Goal: Task Accomplishment & Management: Manage account settings

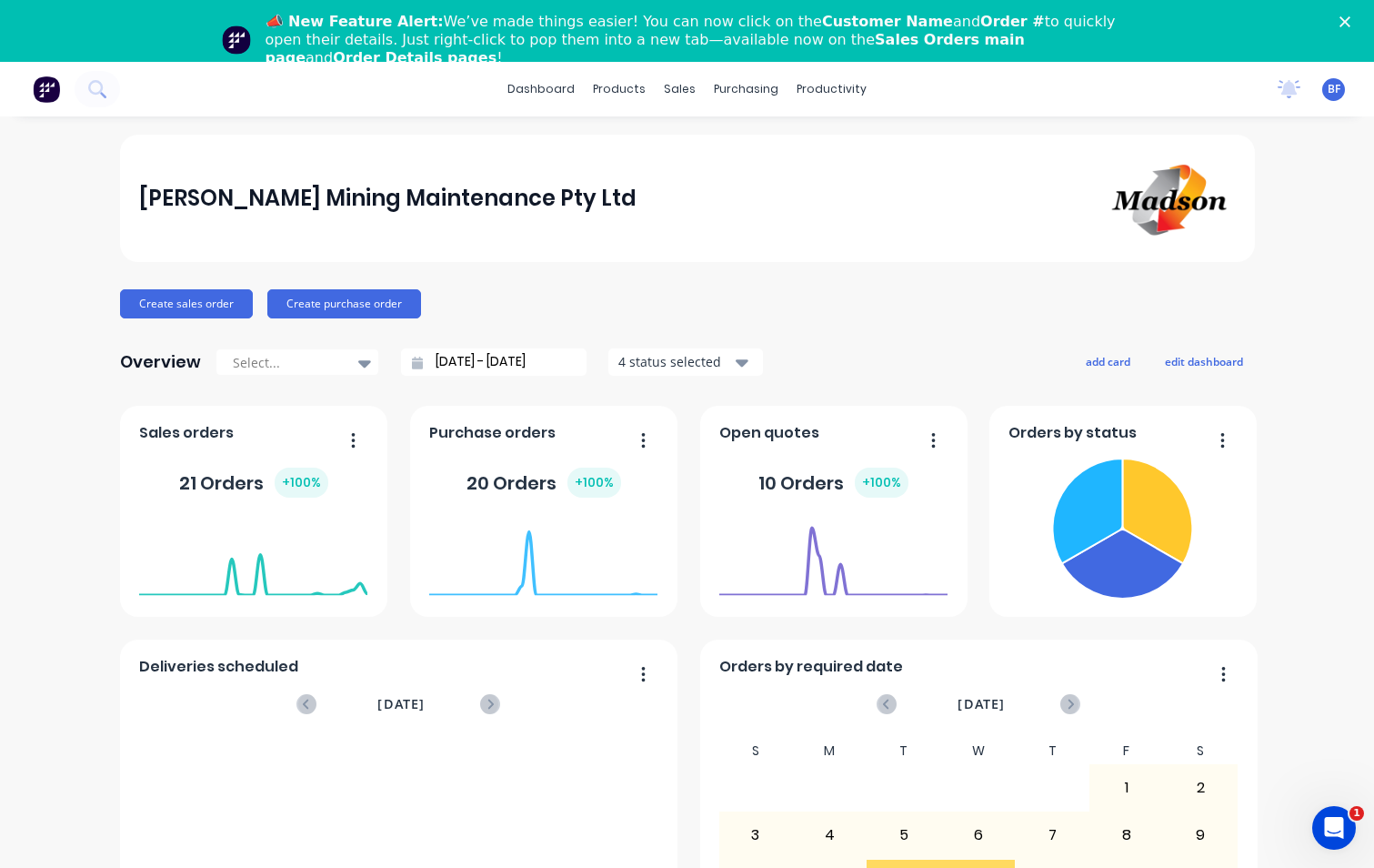
click at [1284, 235] on div "Madson Mining Maintenance Pty Ltd Create sales order Create purchase order Over…" at bounding box center [687, 609] width 1374 height 949
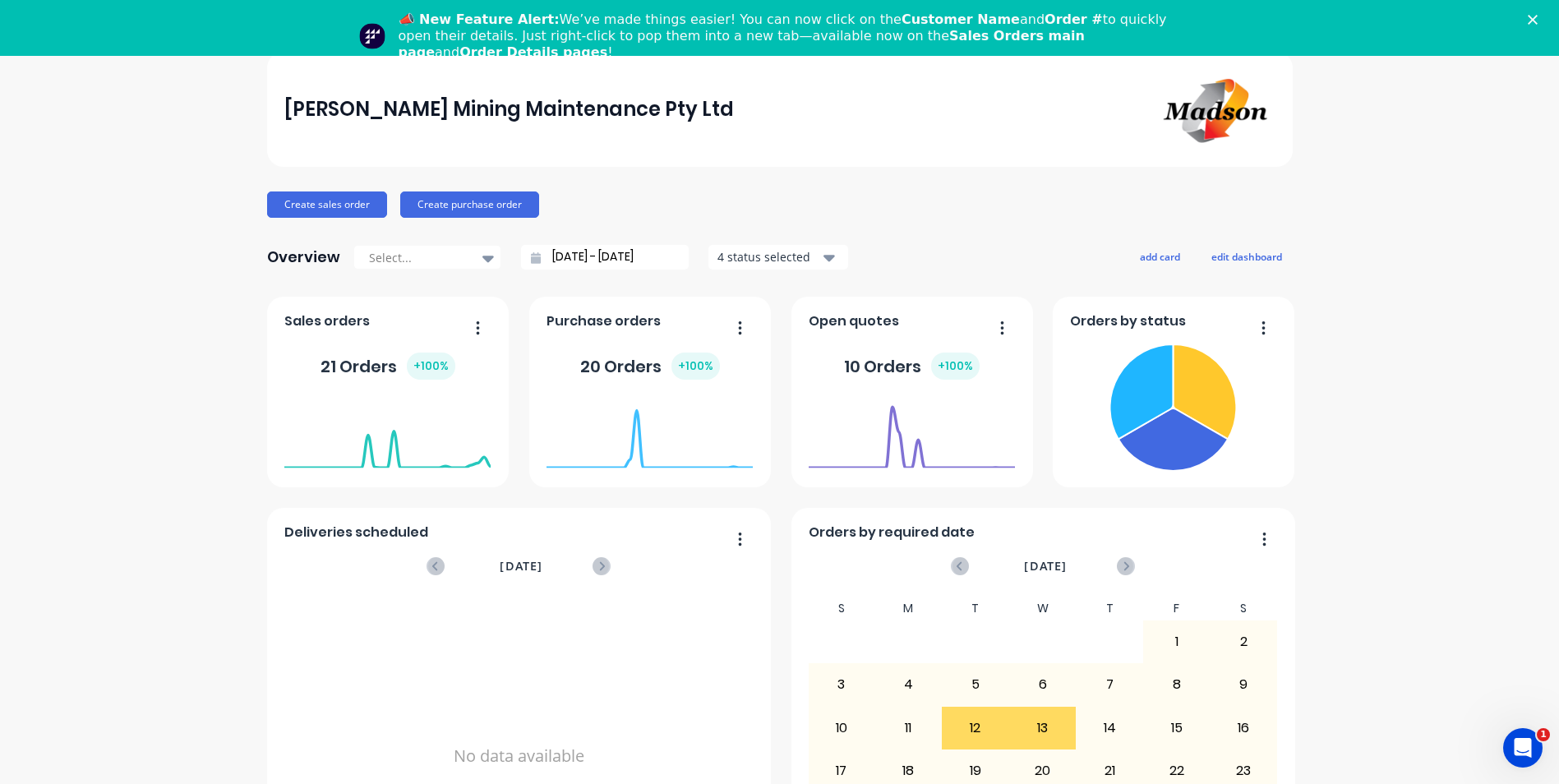
scroll to position [156, 0]
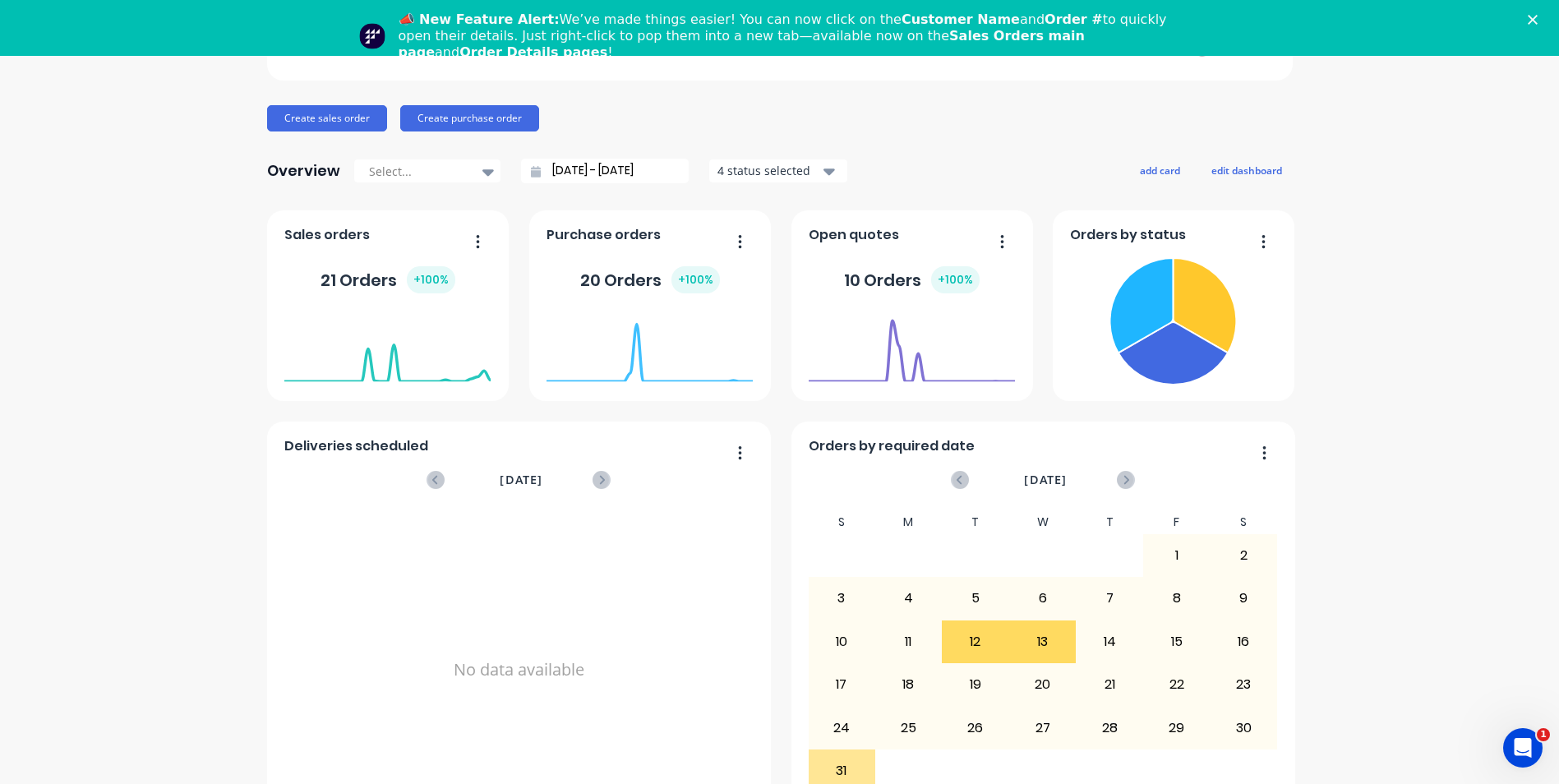
click at [823, 169] on icon "button" at bounding box center [829, 172] width 12 height 7
click at [339, 306] on div "August 03, 2025 Orders: 0" at bounding box center [388, 340] width 207 height 70
click at [476, 233] on icon "button" at bounding box center [478, 241] width 4 height 17
click at [253, 344] on div "Madson Mining Maintenance Pty Ltd Create sales order Create purchase order Over…" at bounding box center [780, 394] width 1559 height 858
click at [425, 283] on div "+ 100 %" at bounding box center [431, 279] width 49 height 27
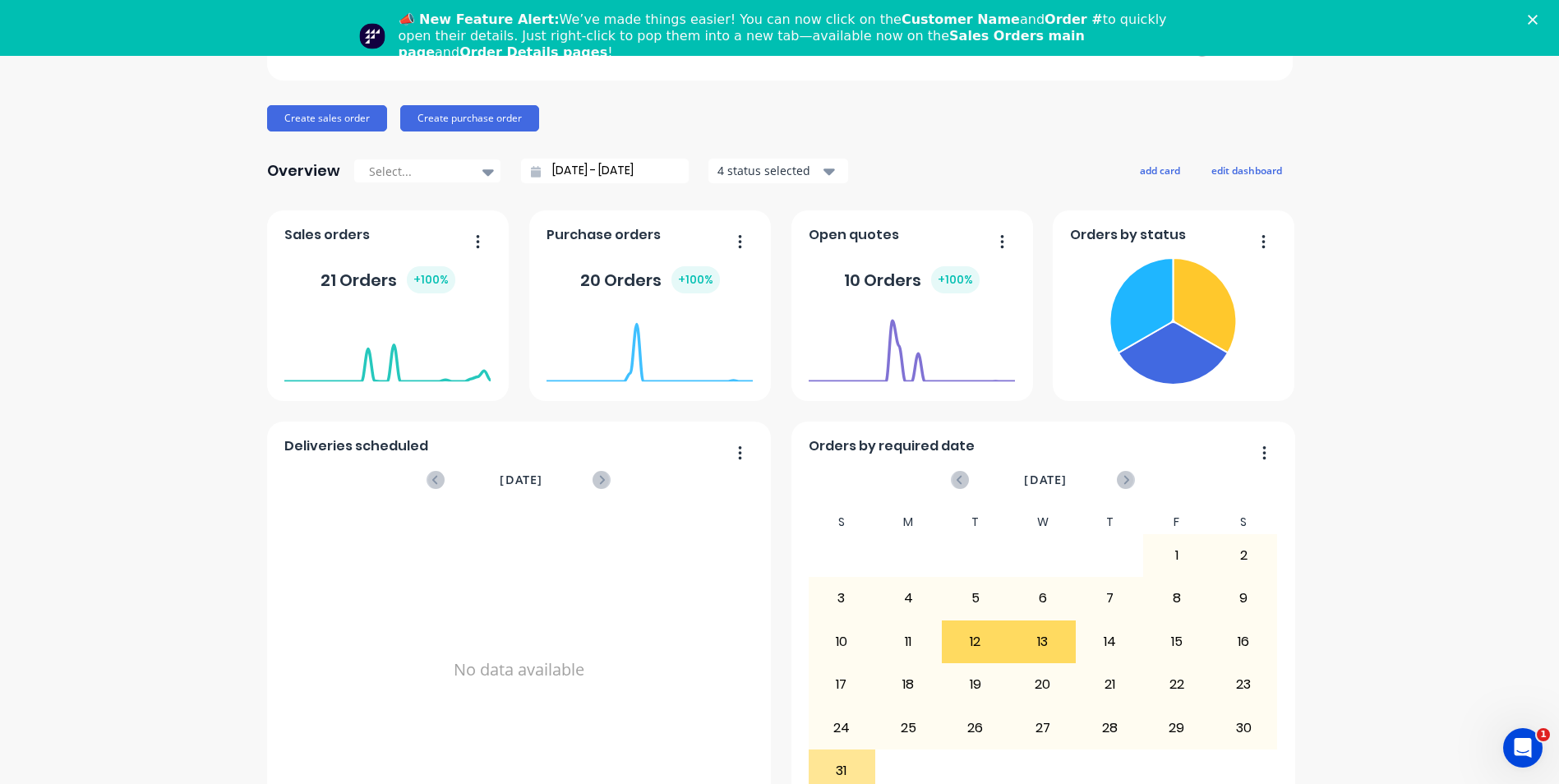
click at [466, 240] on button "button" at bounding box center [472, 242] width 35 height 26
click at [273, 239] on div "Sales orders Delete Duplicate Export to Excel Format Export to CSV Format 21 Or…" at bounding box center [388, 306] width 241 height 191
click at [368, 373] on foreignobject at bounding box center [388, 348] width 207 height 70
click at [913, 375] on foreignobject at bounding box center [912, 348] width 207 height 70
click at [823, 173] on icon "button" at bounding box center [829, 172] width 12 height 7
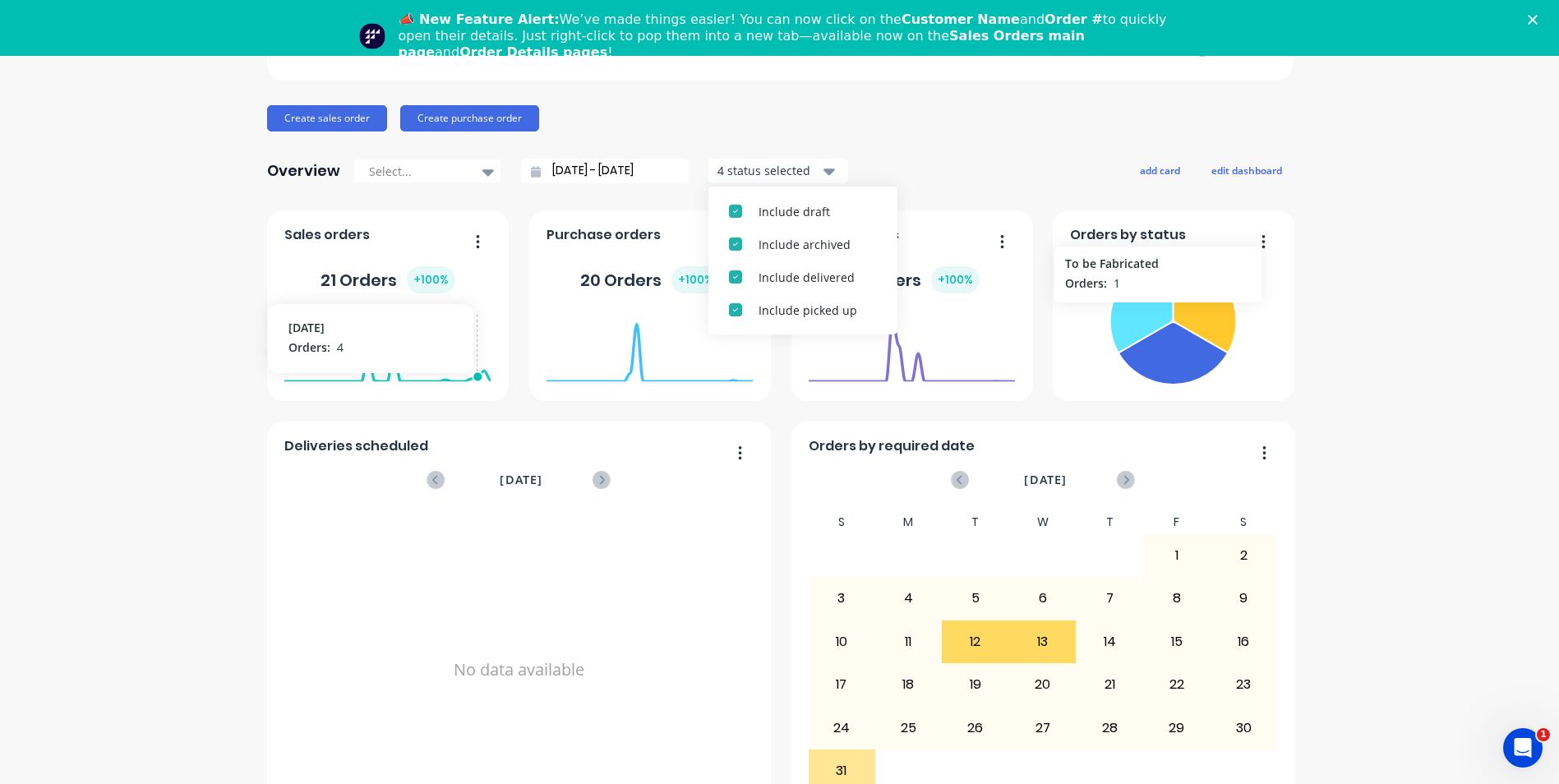
click at [1151, 311] on icon at bounding box center [1142, 305] width 64 height 94
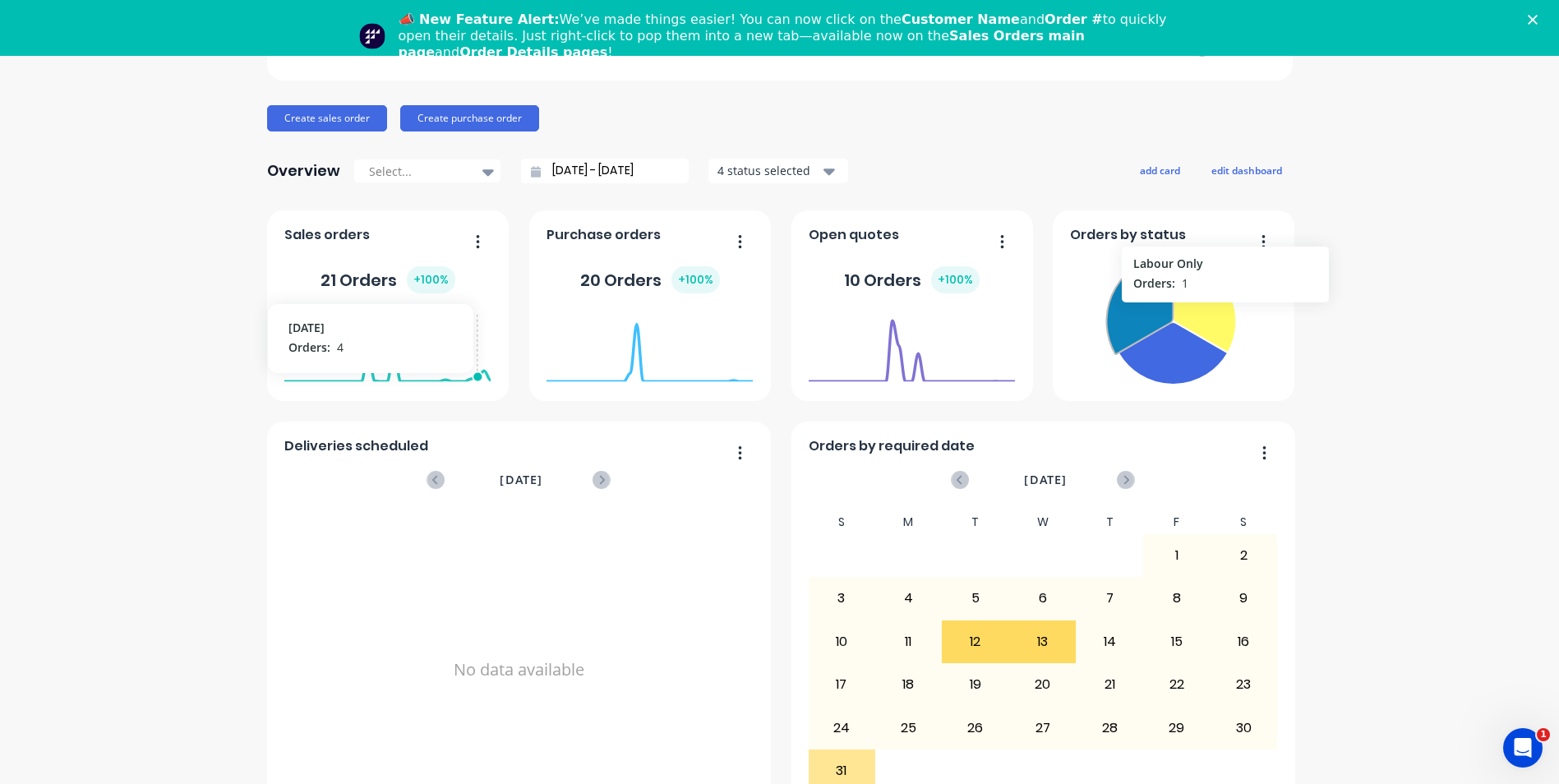
click at [1213, 316] on icon at bounding box center [1205, 305] width 64 height 94
click at [1180, 368] on icon at bounding box center [1173, 354] width 109 height 63
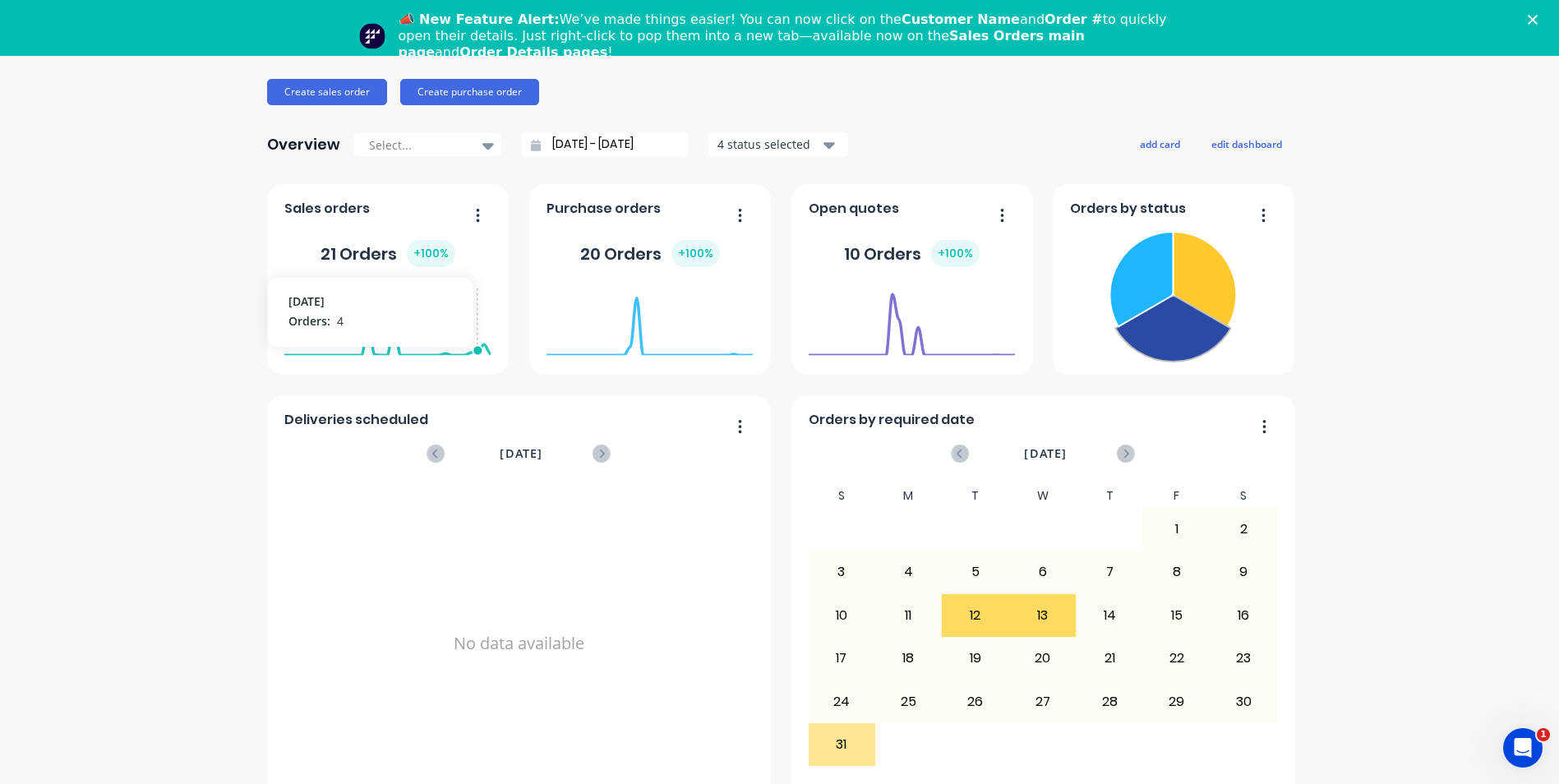
scroll to position [0, 0]
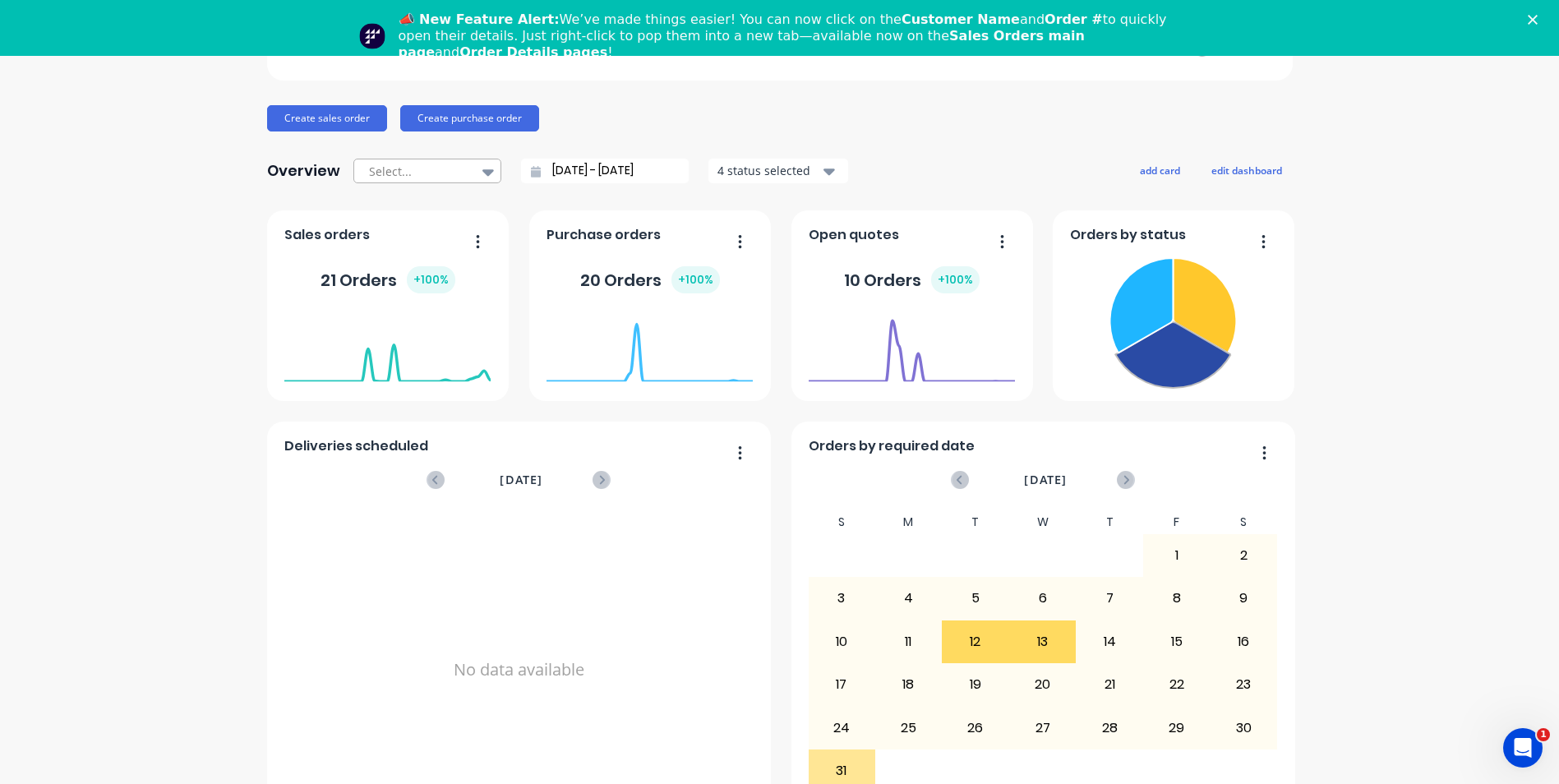
click at [483, 172] on icon at bounding box center [489, 173] width 12 height 7
click at [446, 240] on div "Month to date" at bounding box center [427, 238] width 148 height 31
type input "01/08/25 - 15/08/25"
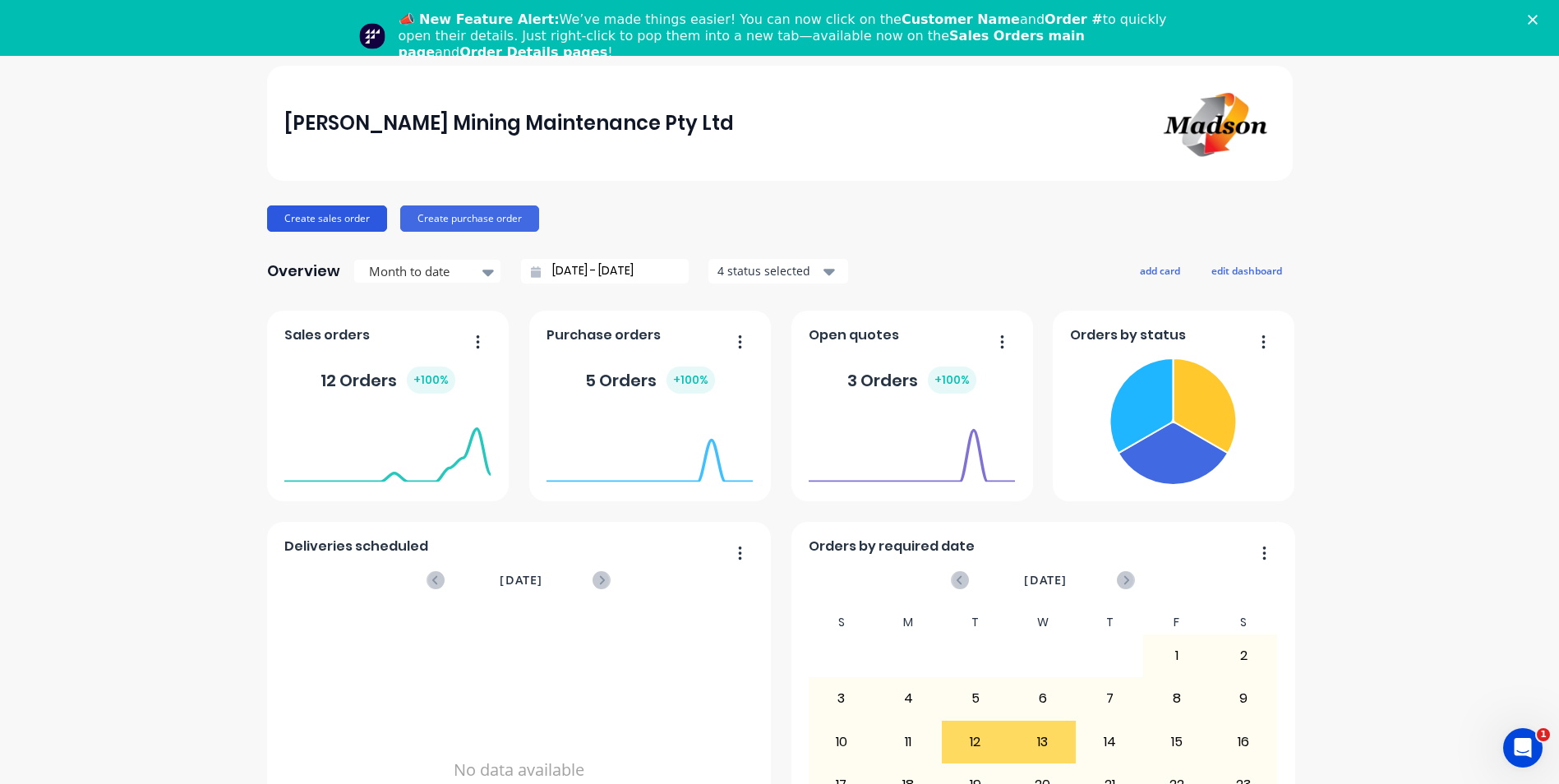
click at [303, 219] on button "Create sales order" at bounding box center [327, 219] width 120 height 26
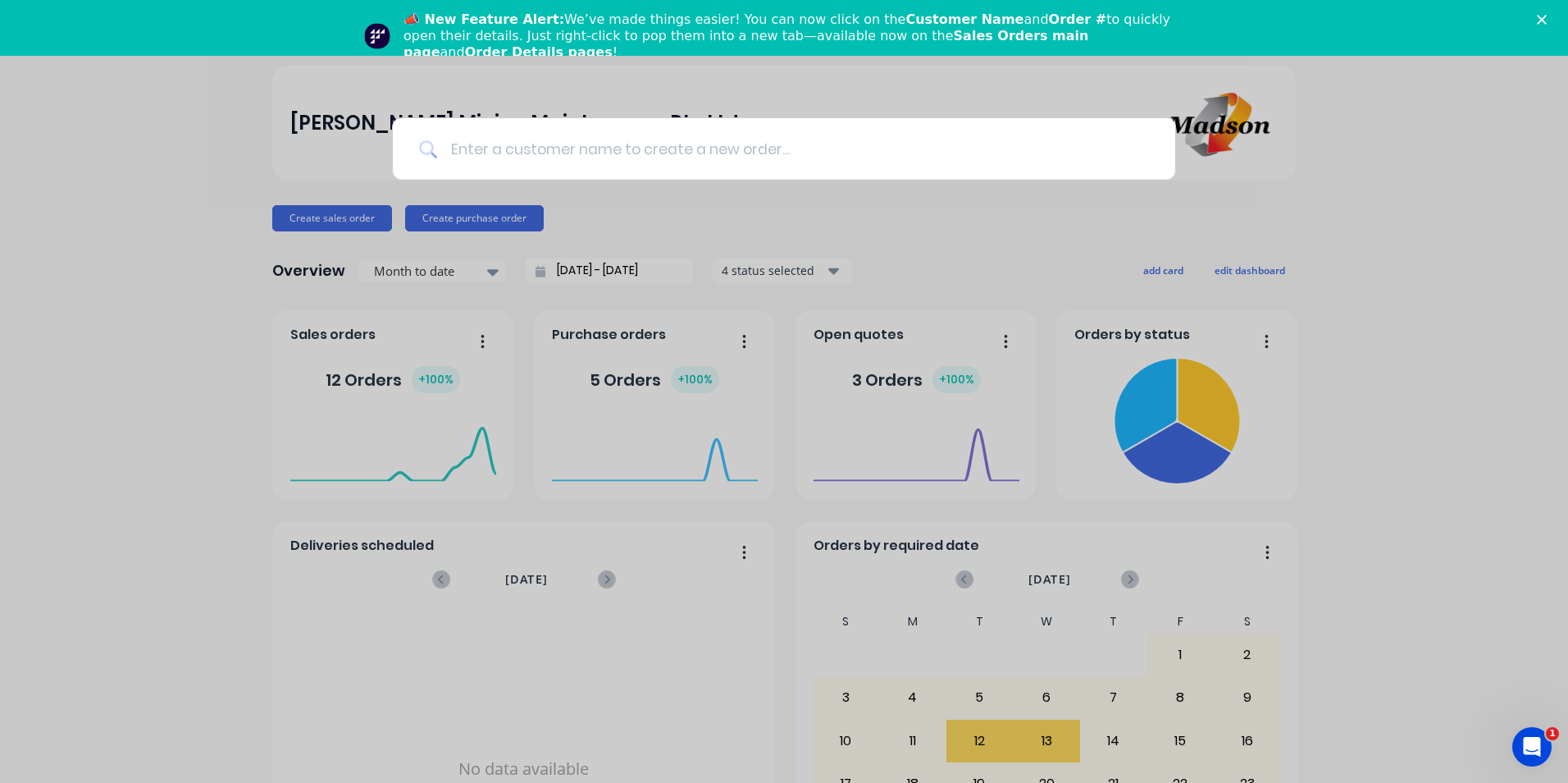
click at [487, 144] on input at bounding box center [793, 149] width 712 height 62
click at [1464, 262] on div at bounding box center [784, 391] width 1568 height 783
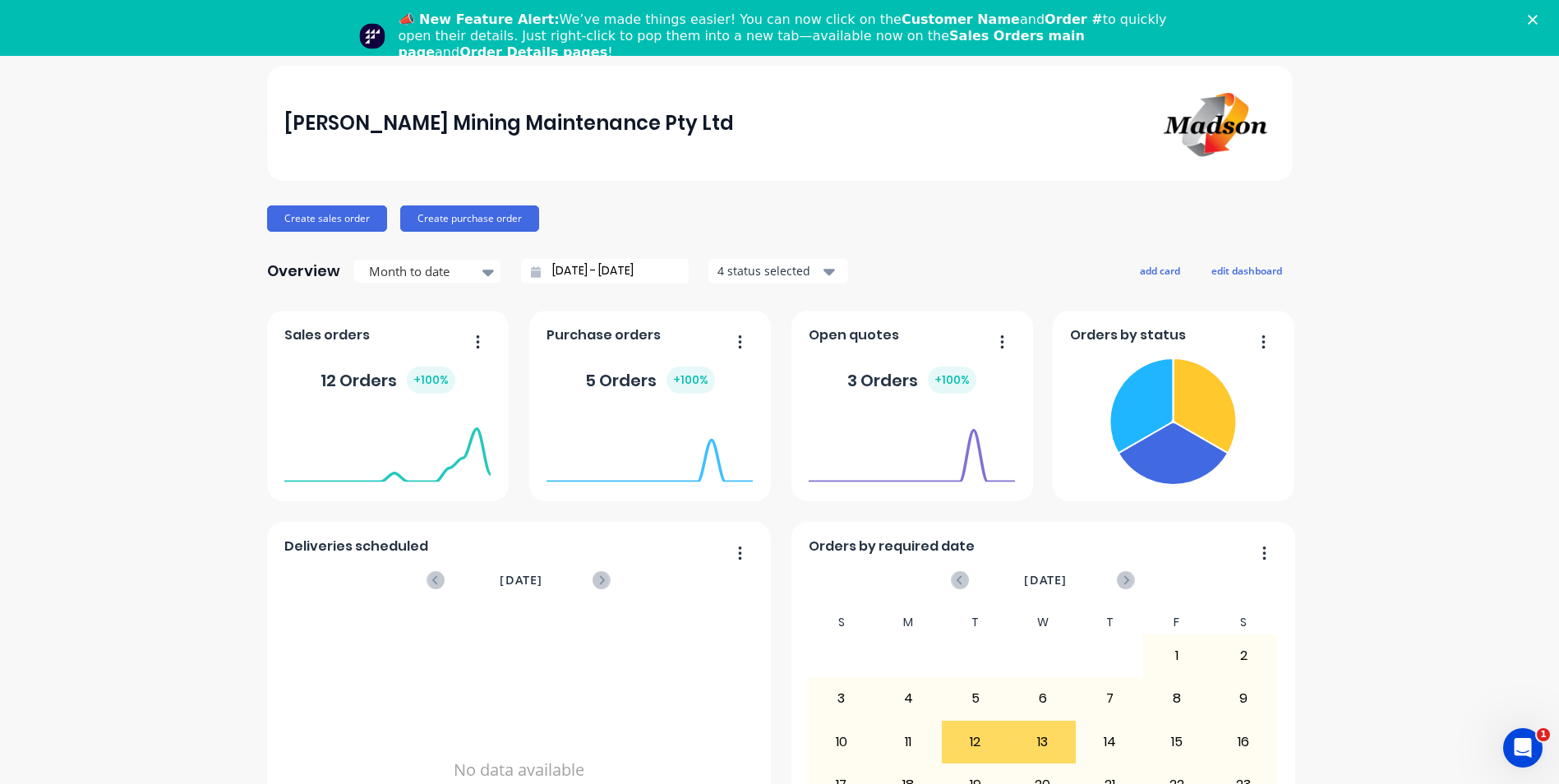
click at [1199, 147] on img at bounding box center [1217, 123] width 115 height 76
click at [422, 137] on div "Madson Mining Maintenance Pty Ltd" at bounding box center [509, 123] width 450 height 33
click at [823, 270] on icon "button" at bounding box center [829, 272] width 12 height 7
click at [974, 224] on div "Create sales order Create purchase order" at bounding box center [780, 219] width 1026 height 26
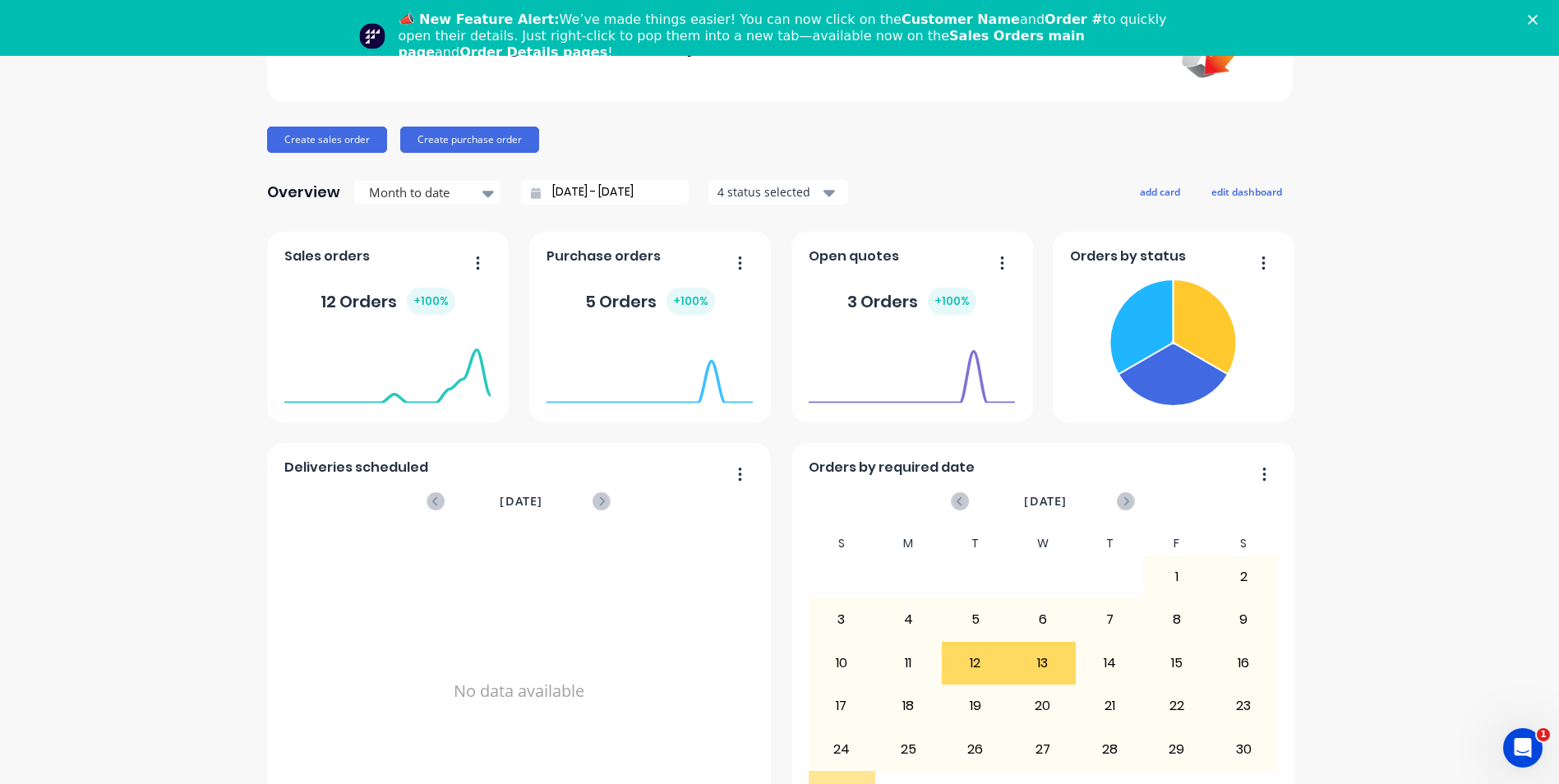
scroll to position [156, 0]
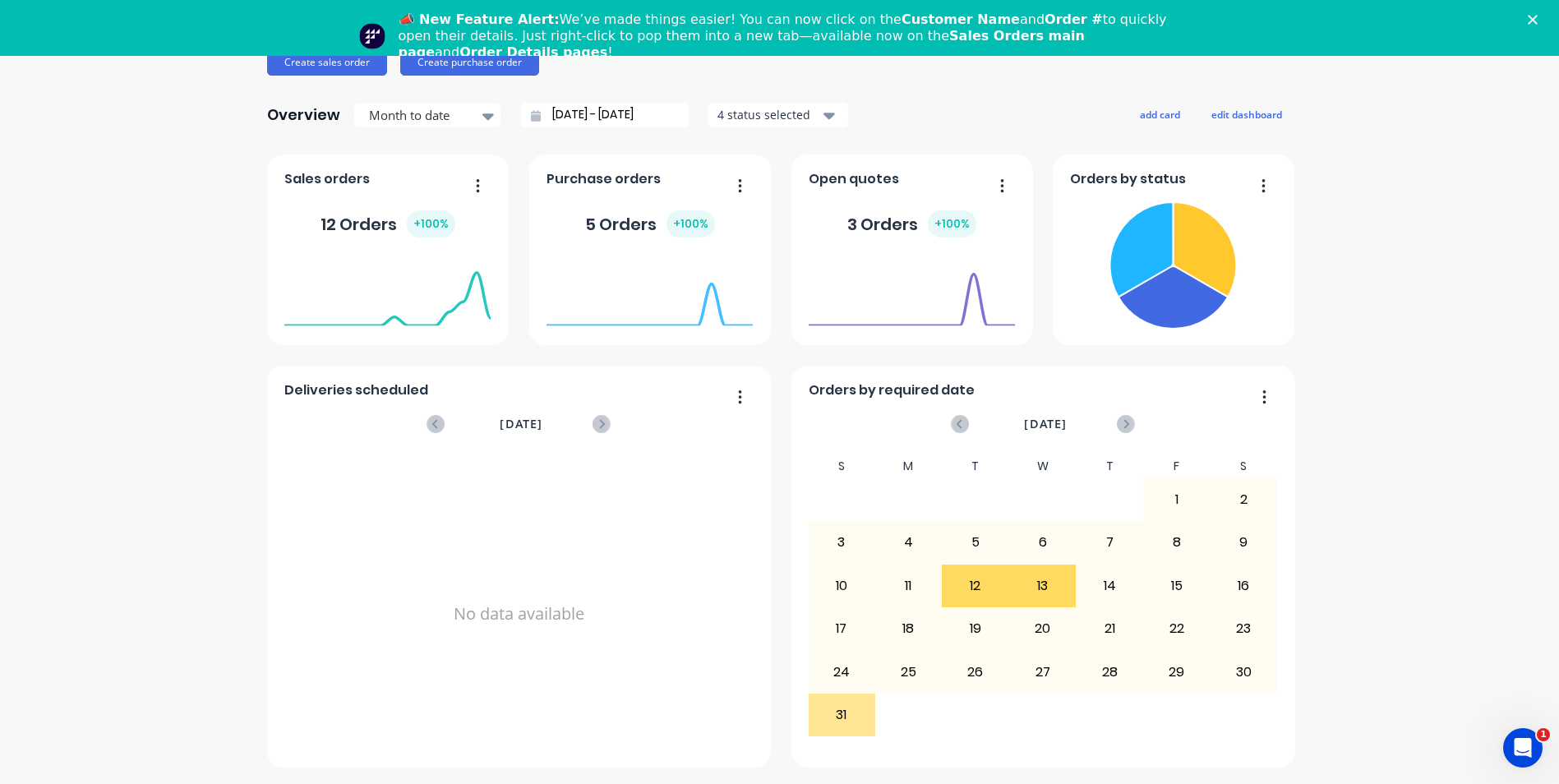
click at [1530, 747] on icon "Open Intercom Messenger" at bounding box center [1523, 748] width 27 height 27
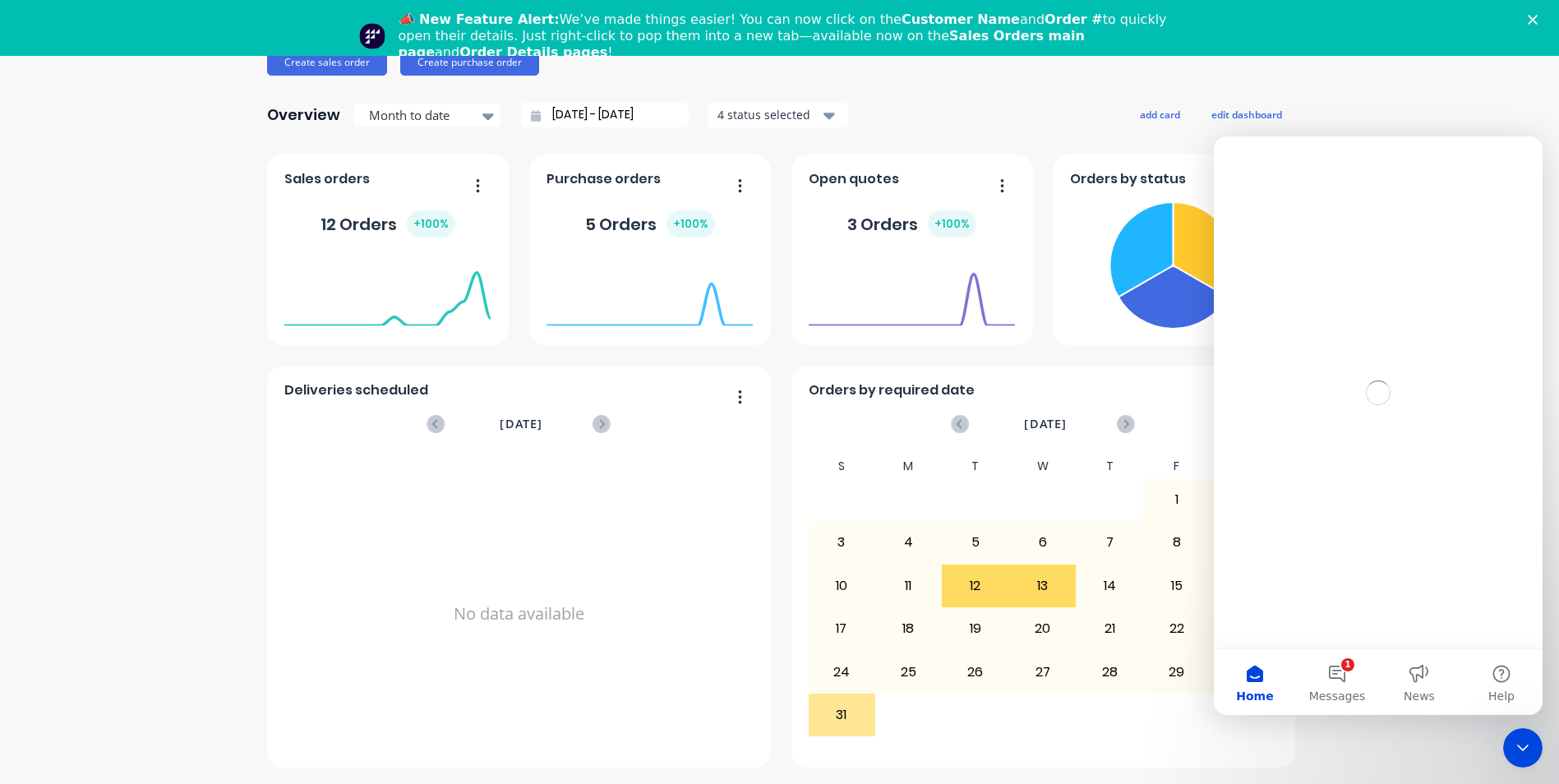
scroll to position [0, 0]
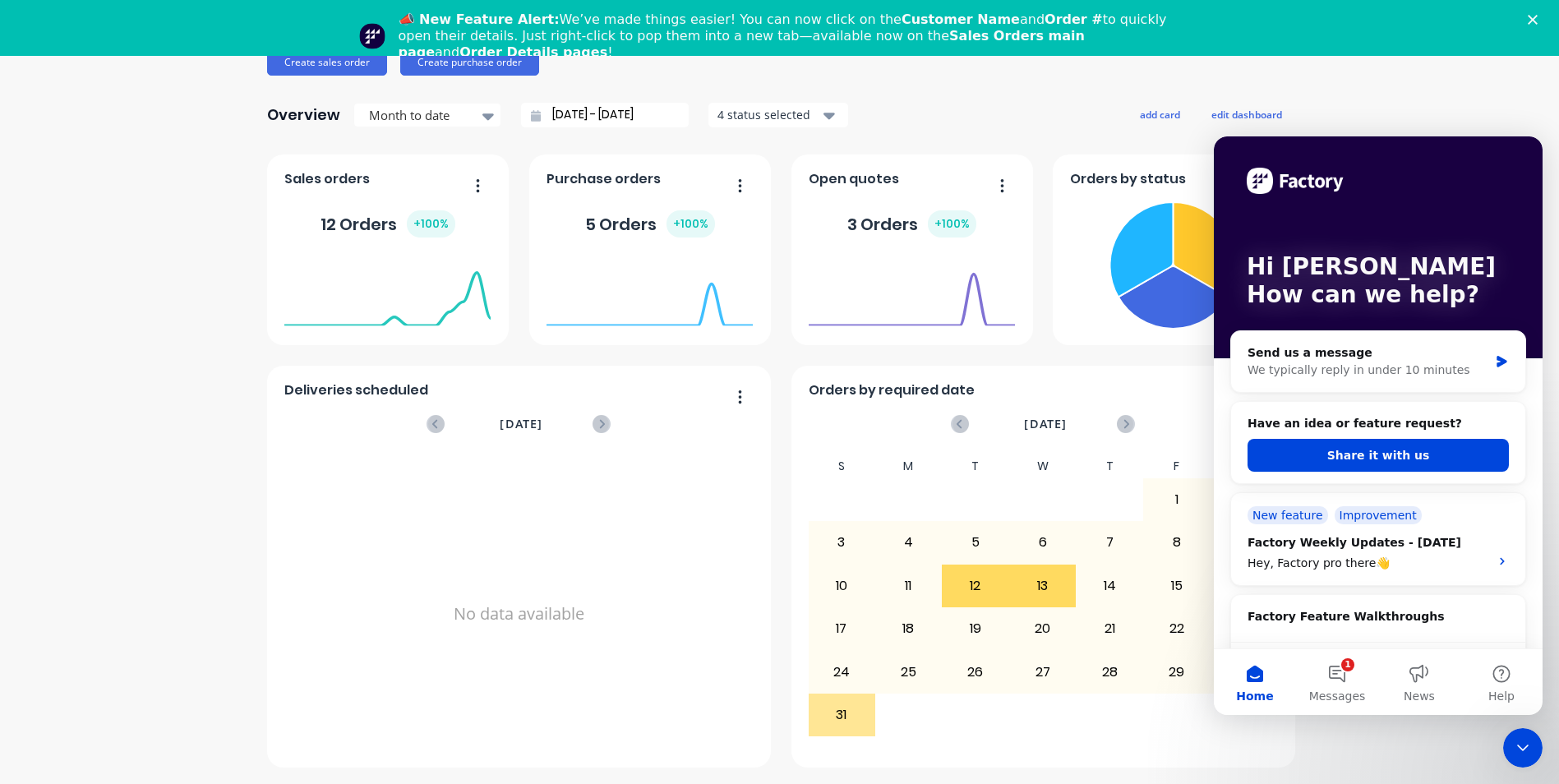
click at [1251, 679] on button "Home" at bounding box center [1255, 682] width 82 height 66
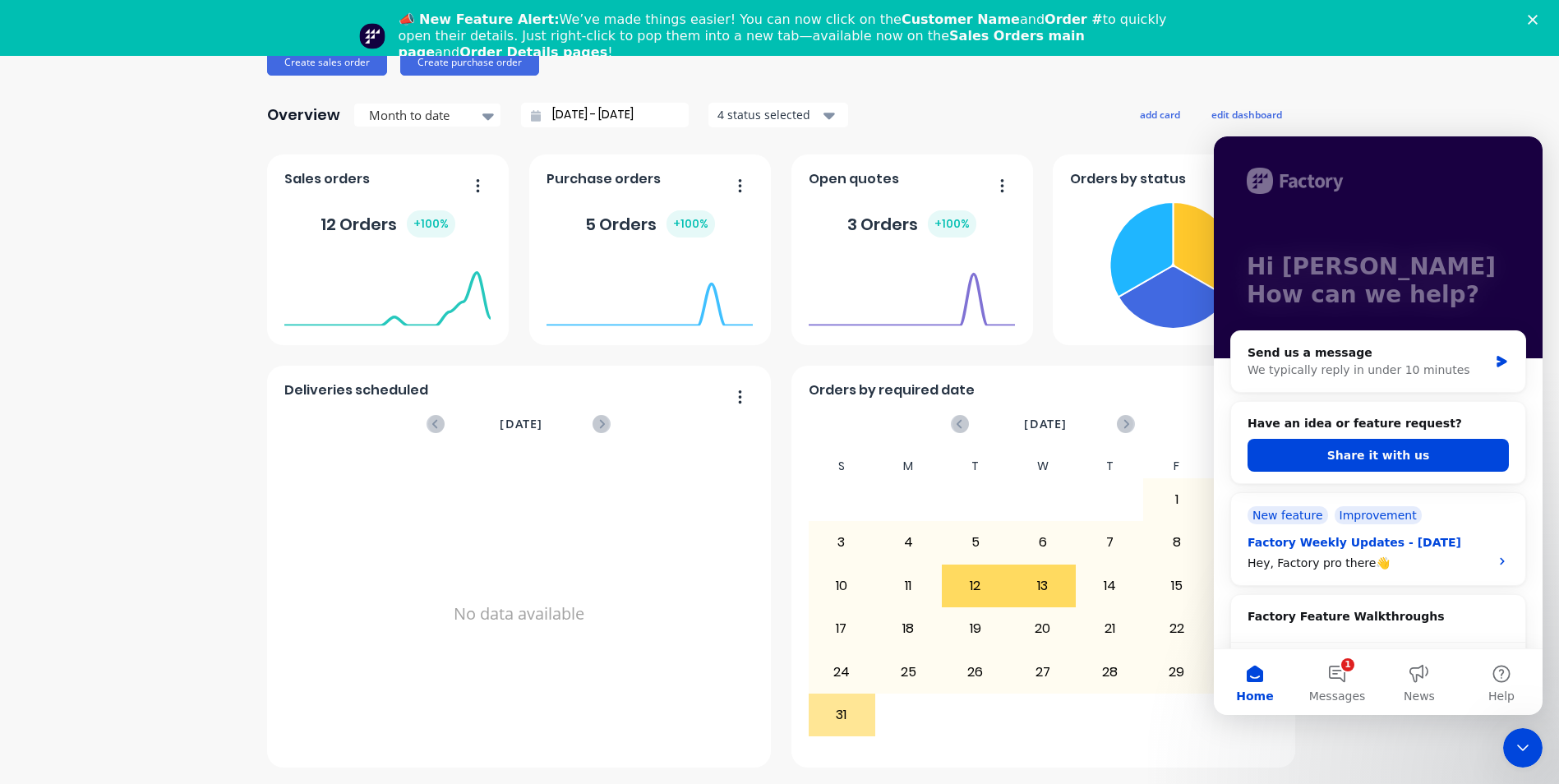
scroll to position [329, 0]
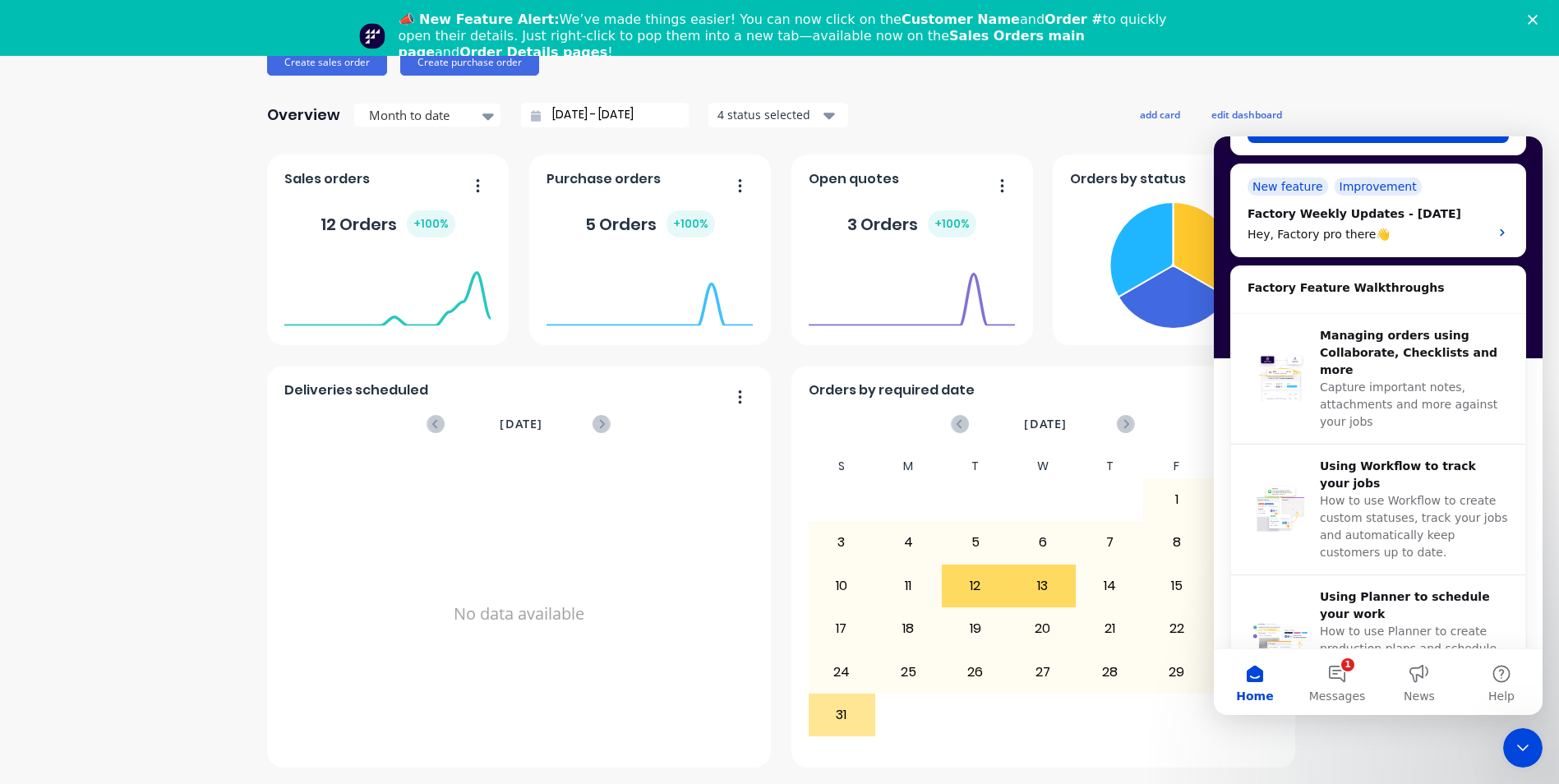
click at [848, 173] on span "Open quotes" at bounding box center [853, 179] width 90 height 20
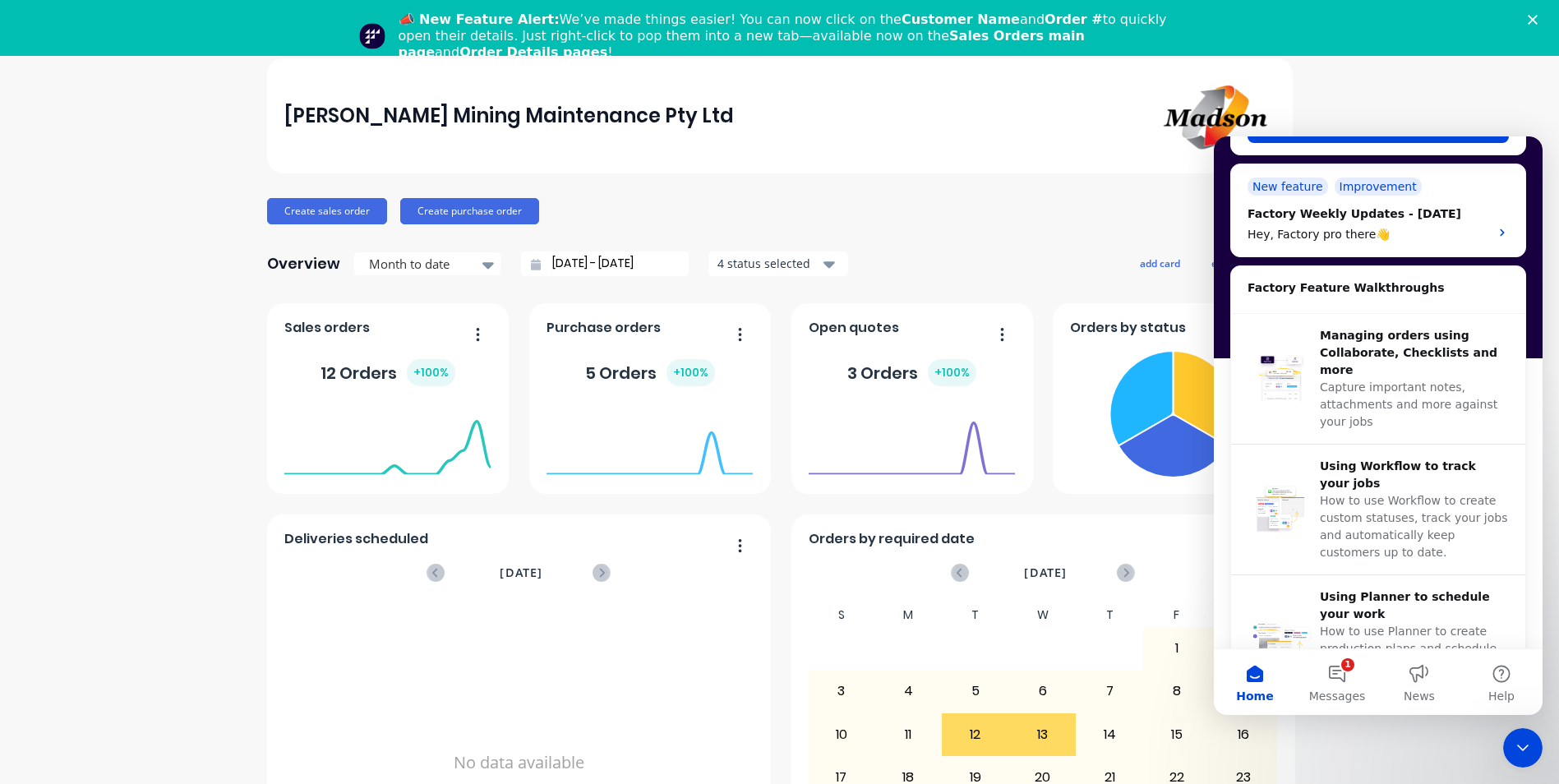
scroll to position [0, 0]
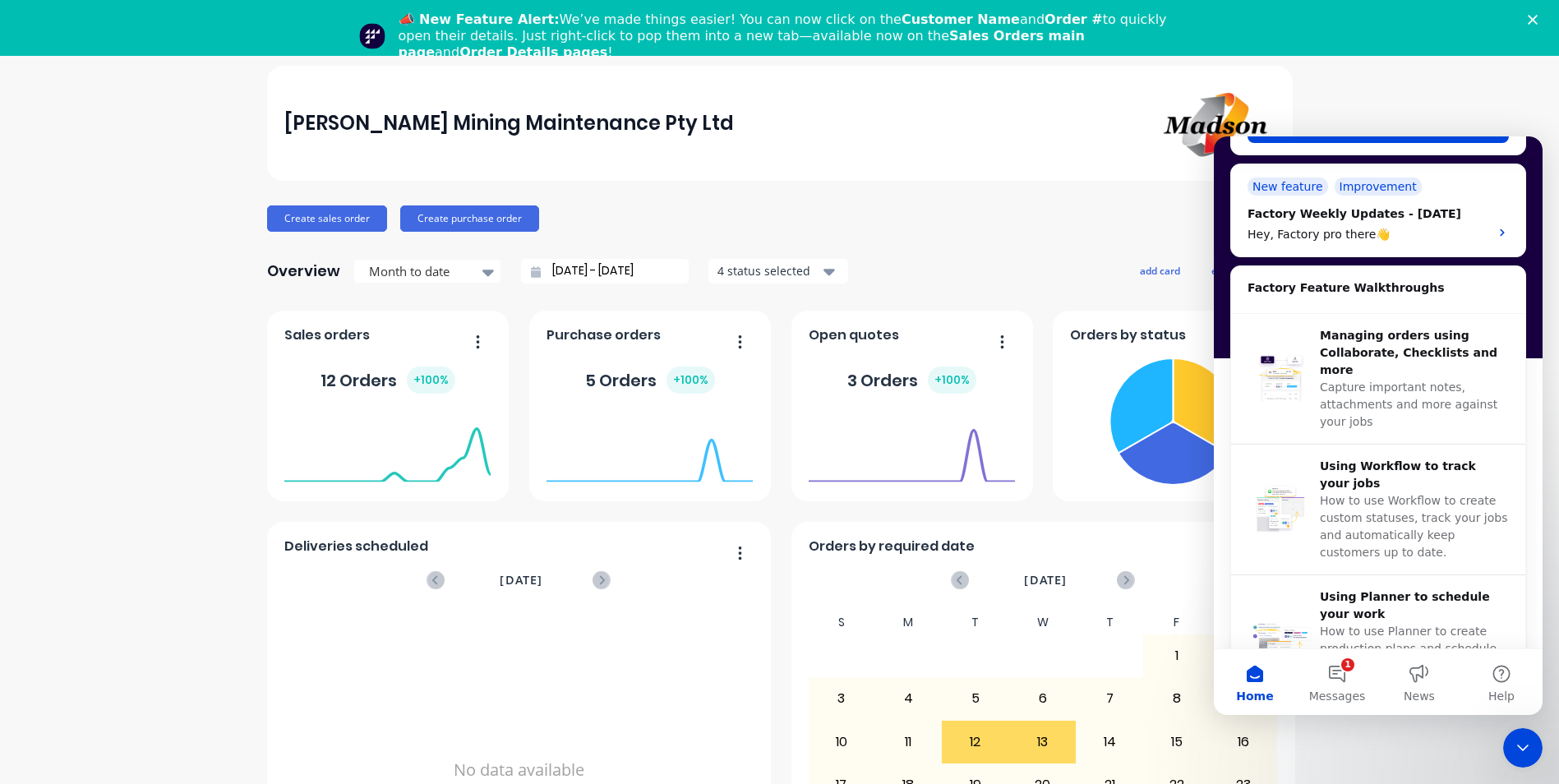
click at [1000, 341] on icon "button" at bounding box center [1002, 341] width 3 height 13
click at [973, 226] on div "Create sales order Create purchase order" at bounding box center [780, 219] width 1026 height 26
click at [867, 344] on span "Open quotes" at bounding box center [853, 335] width 90 height 20
drag, startPoint x: 867, startPoint y: 344, endPoint x: 818, endPoint y: 381, distance: 61.4
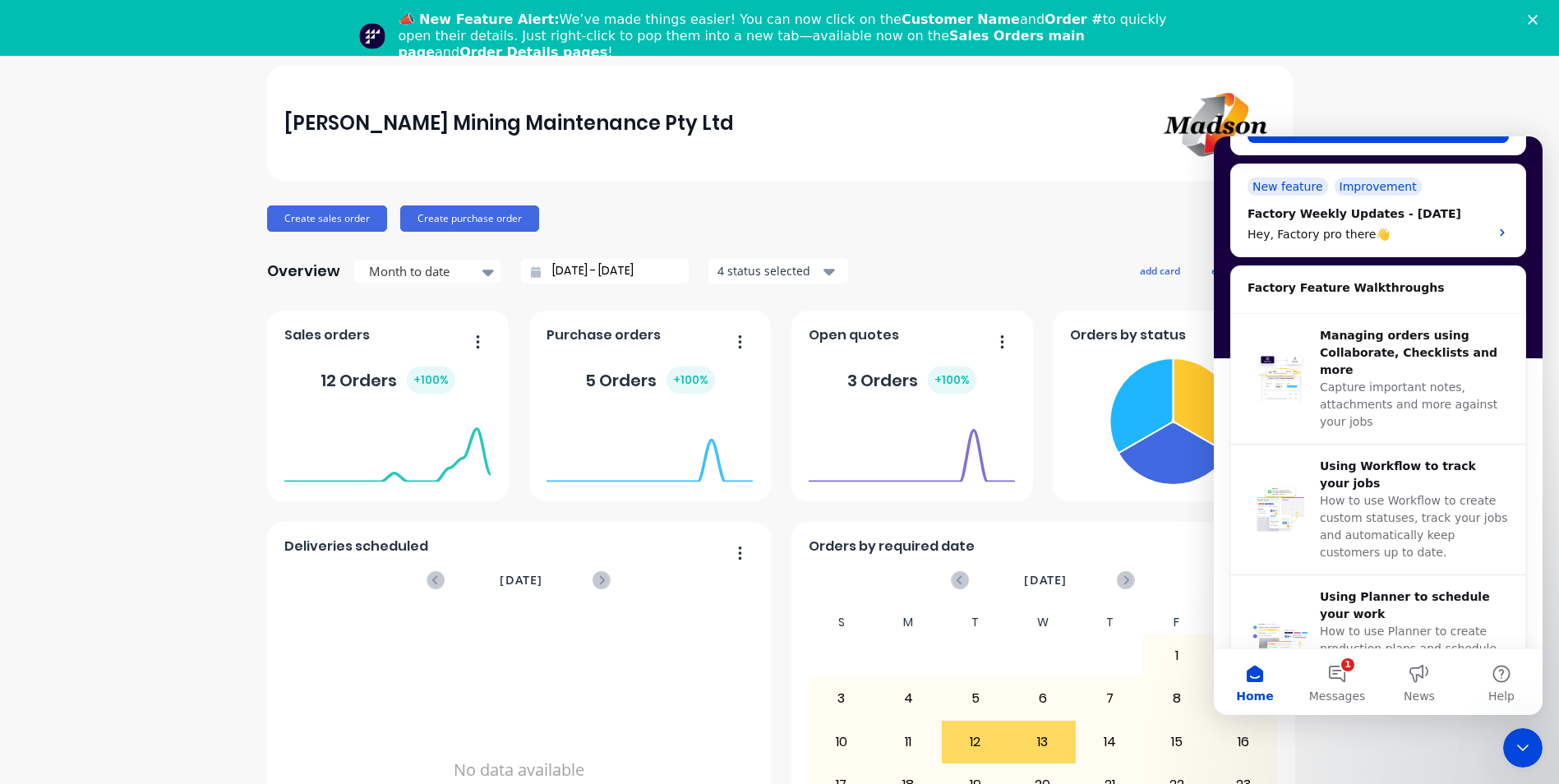
click at [818, 381] on div "3 Orders + 100 %" at bounding box center [912, 381] width 207 height 50
click at [882, 416] on foreignobject at bounding box center [912, 448] width 207 height 70
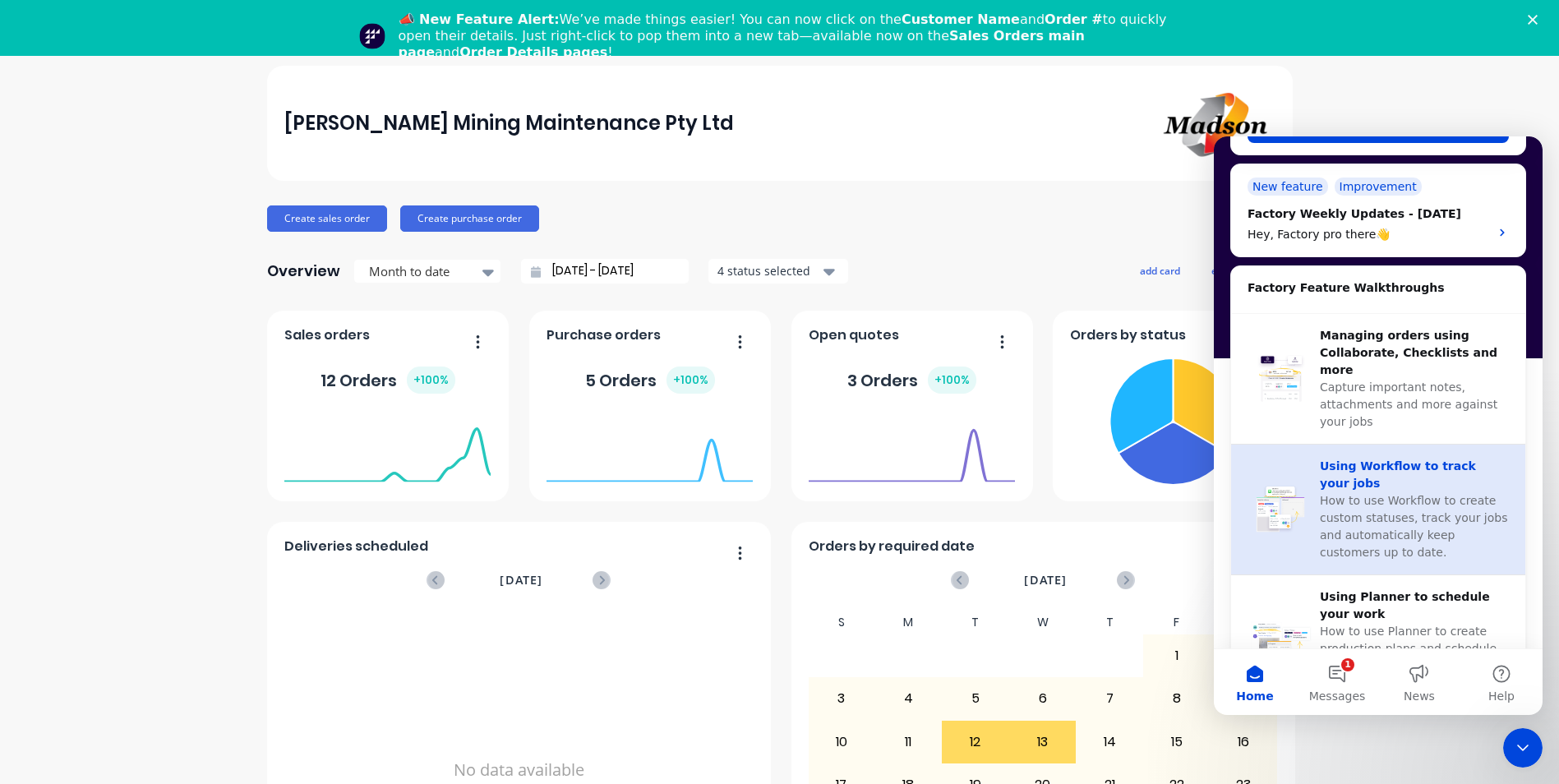
click at [1375, 492] on div "How to use Workflow to create custom statuses, track your jobs and automaticall…" at bounding box center [1414, 527] width 189 height 69
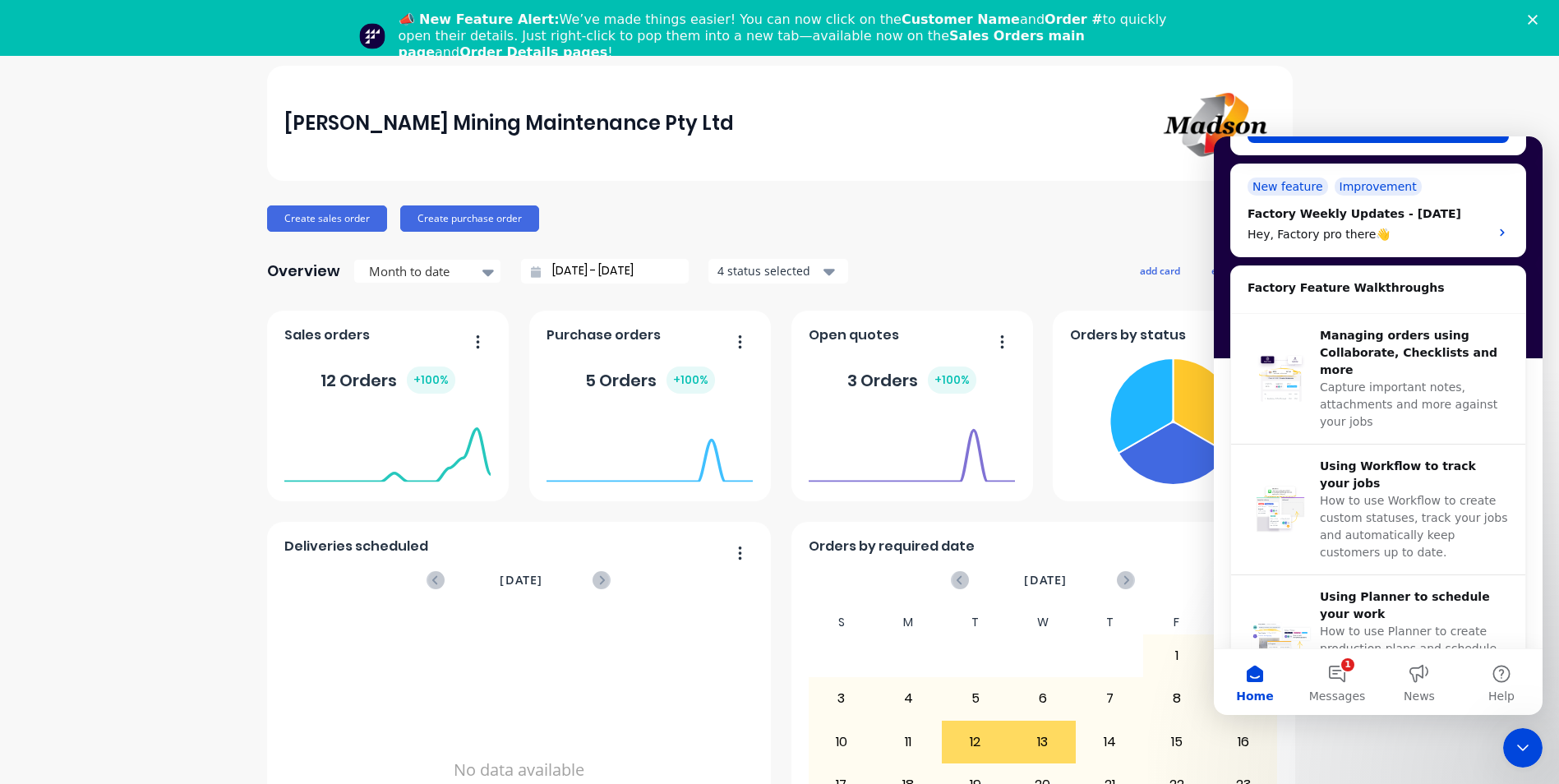
click at [373, 31] on img "Intercom messenger" at bounding box center [373, 36] width 26 height 26
click at [1063, 189] on div "Madson Mining Maintenance Pty Ltd Create sales order Create purchase order Over…" at bounding box center [780, 495] width 1026 height 858
click at [902, 346] on div "Open quotes" at bounding box center [912, 340] width 207 height 24
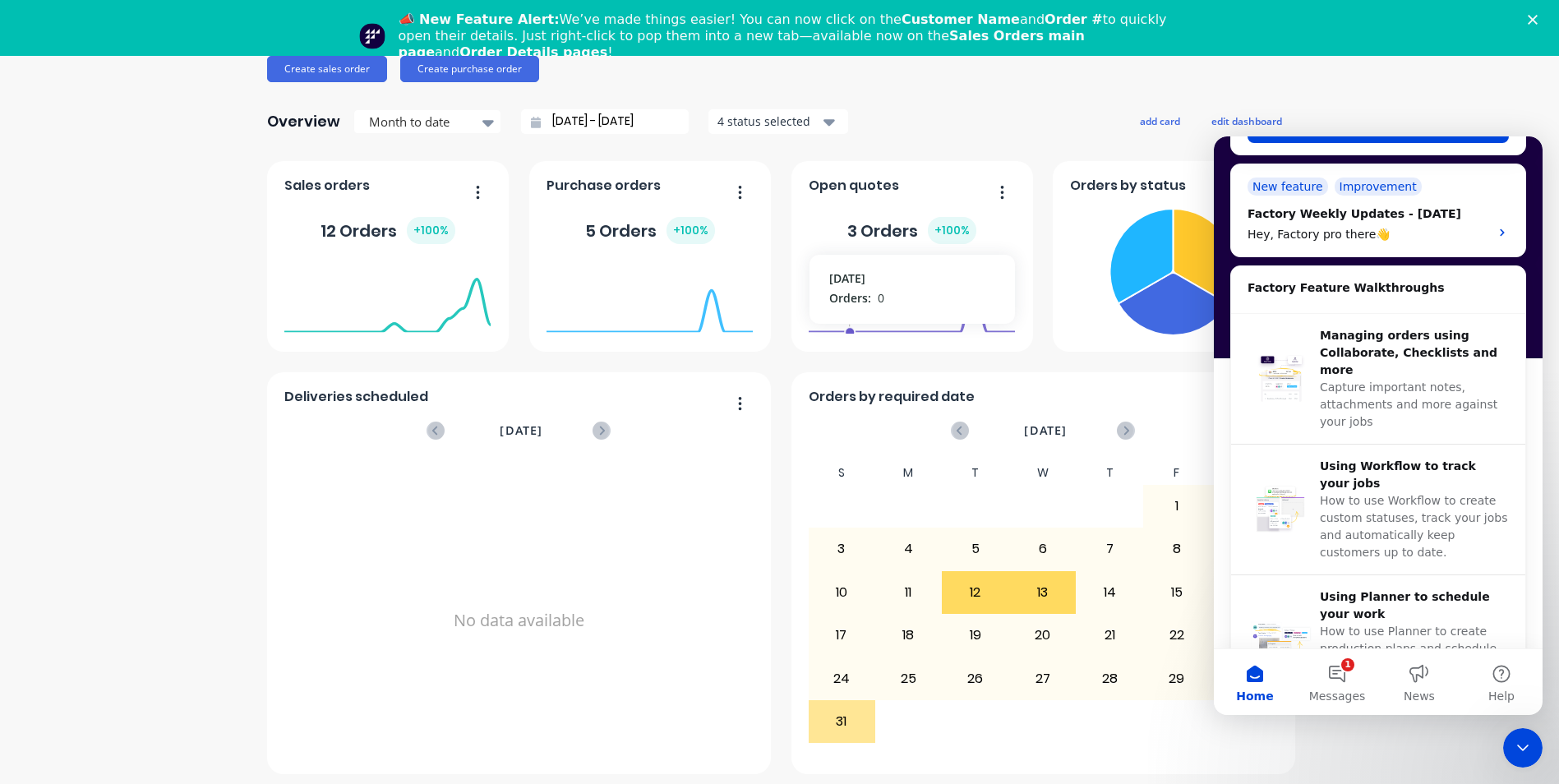
scroll to position [156, 0]
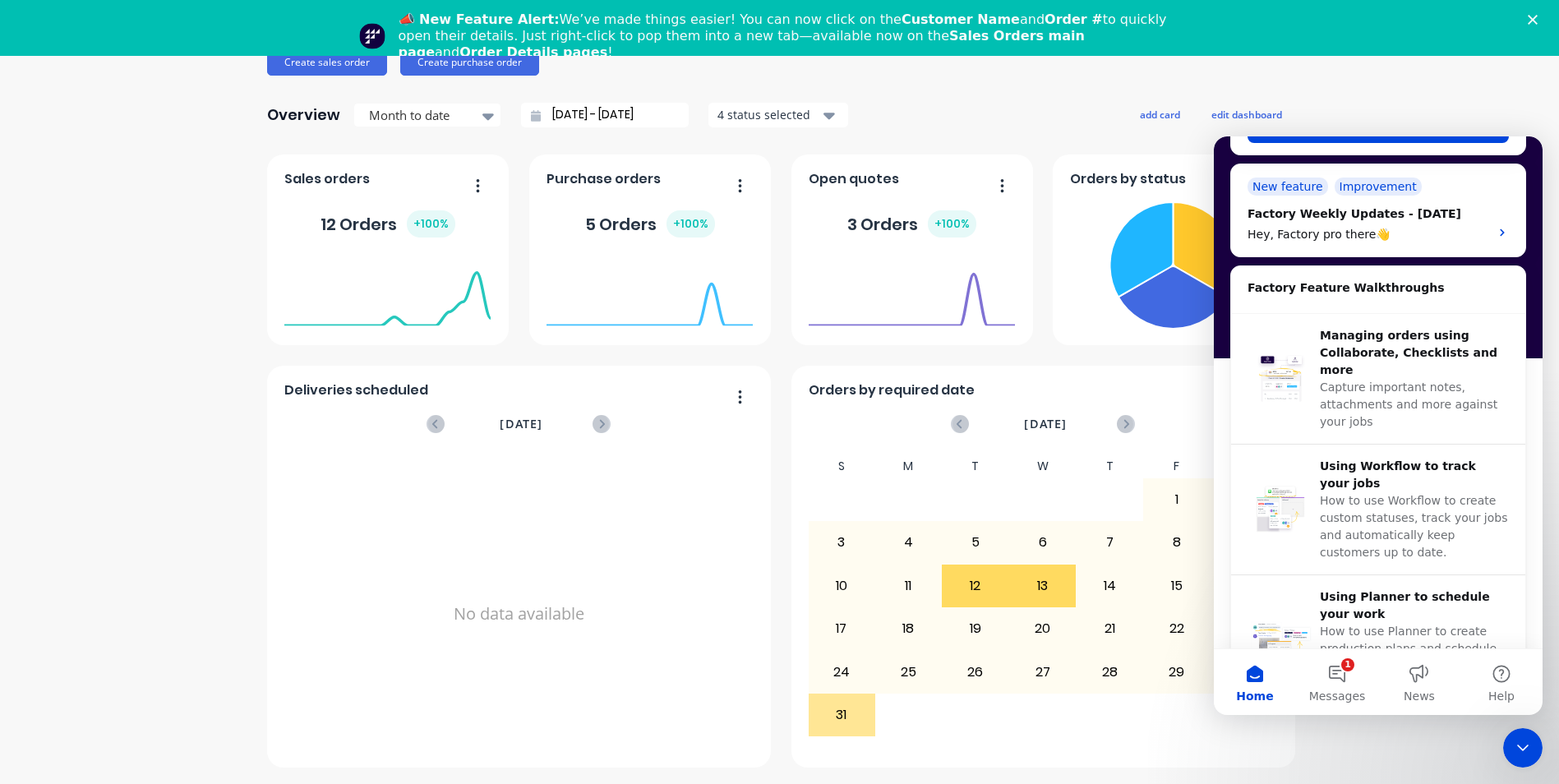
click at [583, 426] on div "August 2025" at bounding box center [518, 424] width 181 height 18
click at [600, 420] on icon at bounding box center [603, 423] width 6 height 9
click at [730, 392] on button "button" at bounding box center [734, 397] width 35 height 26
click at [401, 505] on div "No data available" at bounding box center [518, 614] width 469 height 319
click at [432, 423] on icon at bounding box center [435, 423] width 6 height 9
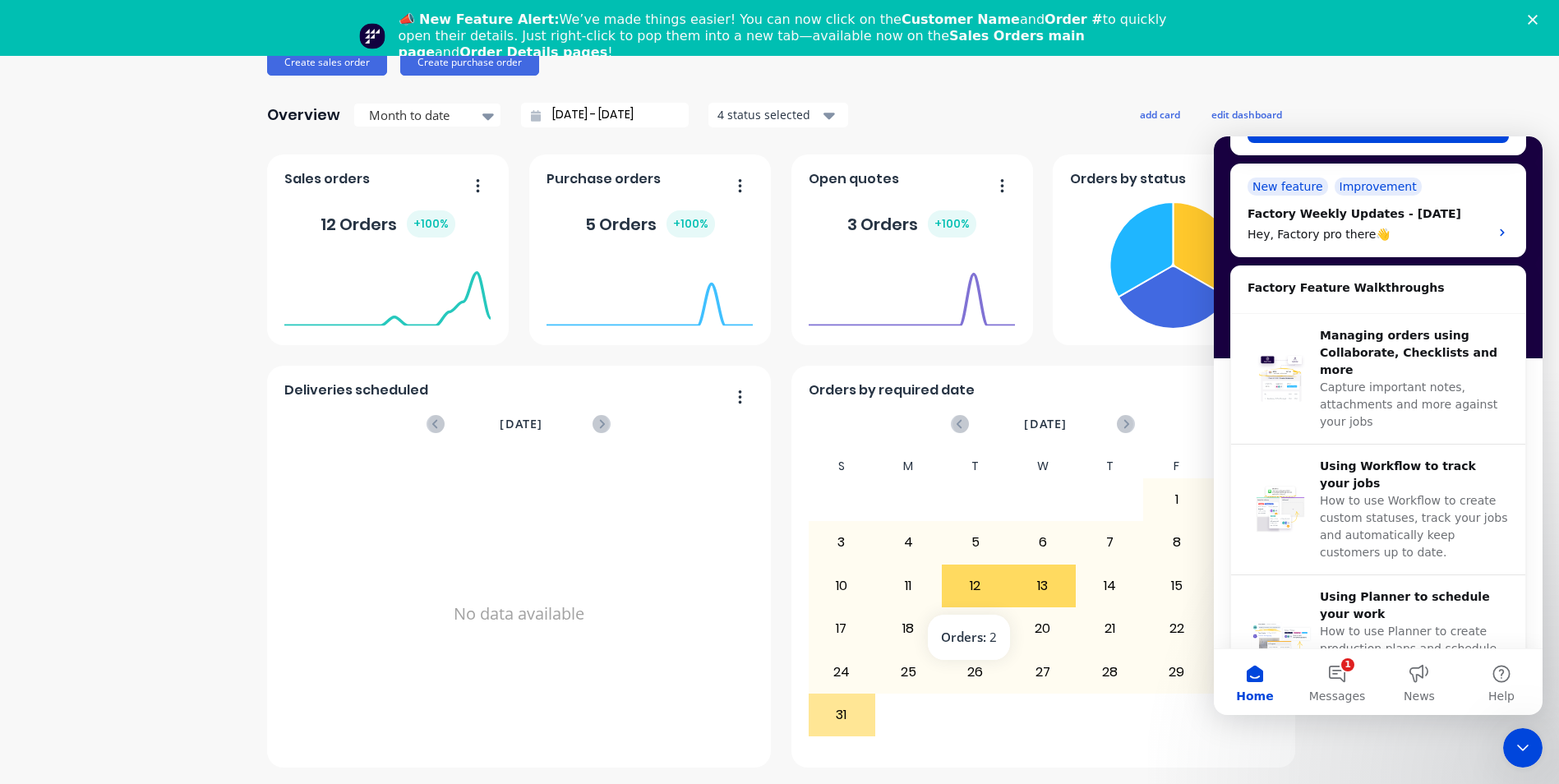
click at [958, 582] on div "12" at bounding box center [975, 586] width 66 height 41
click at [965, 580] on div "12" at bounding box center [975, 586] width 66 height 41
click at [951, 297] on foreignobject at bounding box center [912, 292] width 207 height 70
click at [1131, 249] on icon at bounding box center [1142, 249] width 64 height 94
click at [1538, 17] on icon "Close" at bounding box center [1533, 20] width 10 height 10
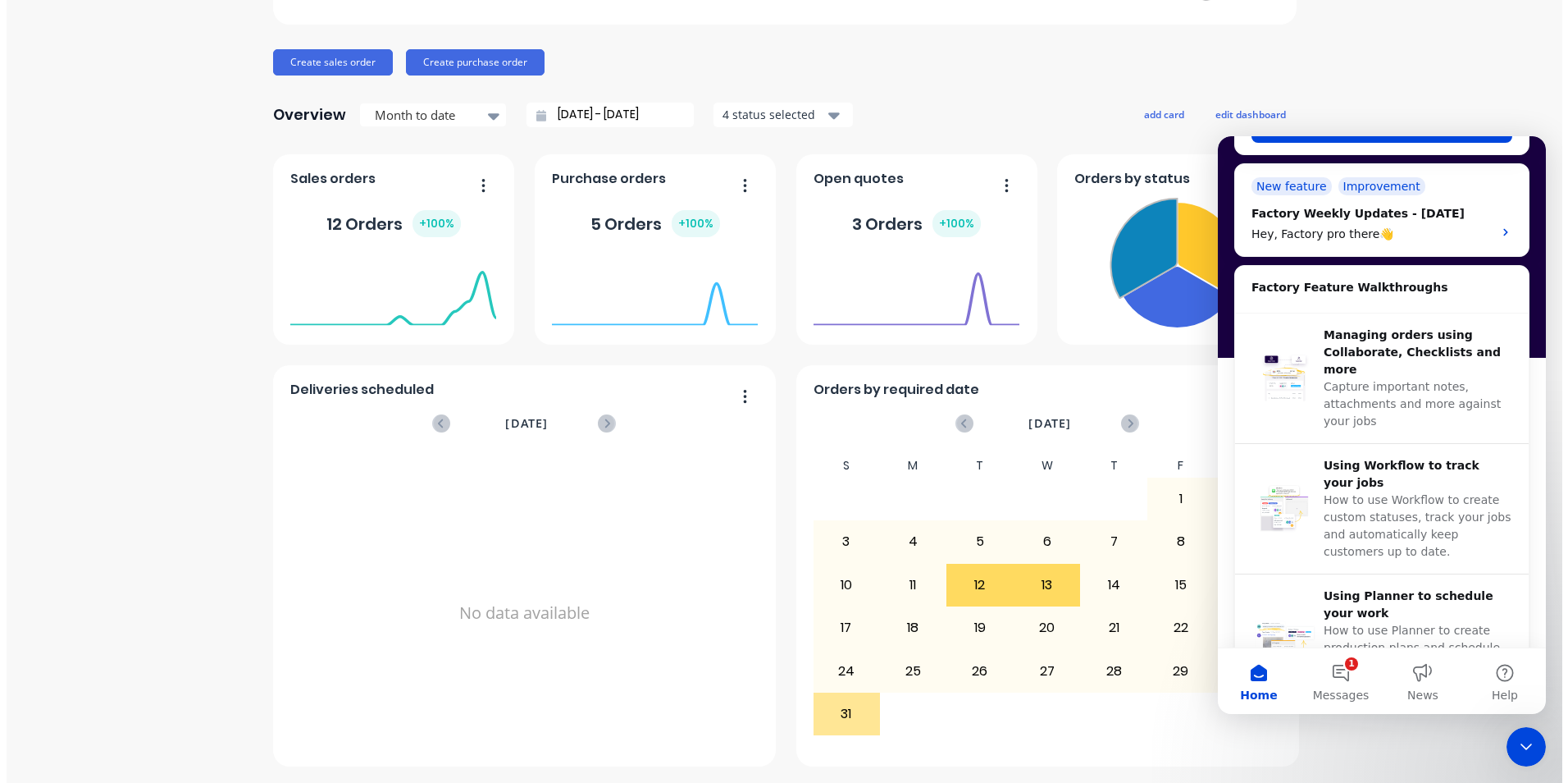
scroll to position [0, 0]
